Goal: Task Accomplishment & Management: Use online tool/utility

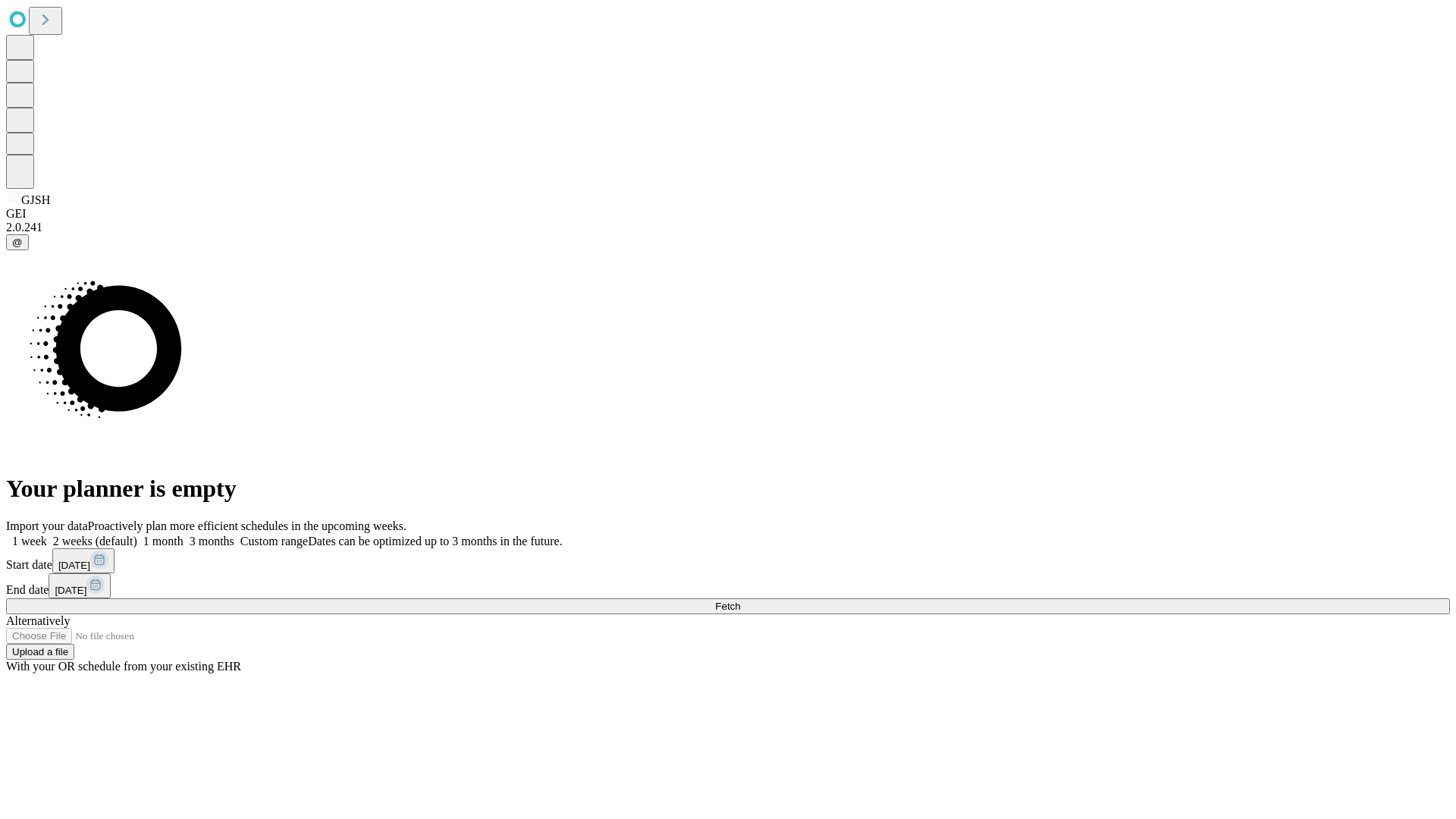
click at [740, 600] on span "Fetch" at bounding box center [728, 606] width 25 height 12
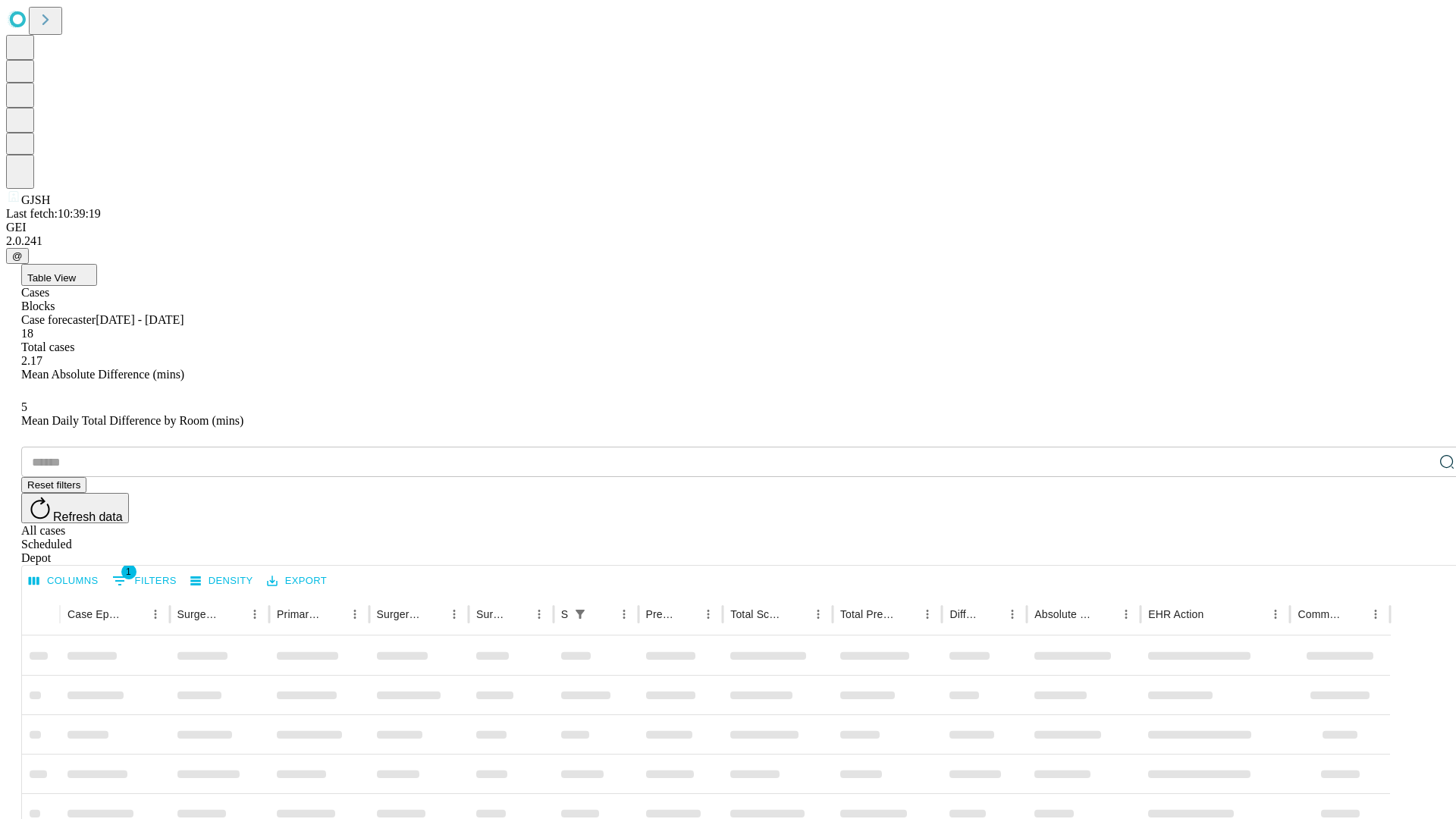
click at [1416, 551] on div "Depot" at bounding box center [742, 558] width 1444 height 14
